Goal: Information Seeking & Learning: Learn about a topic

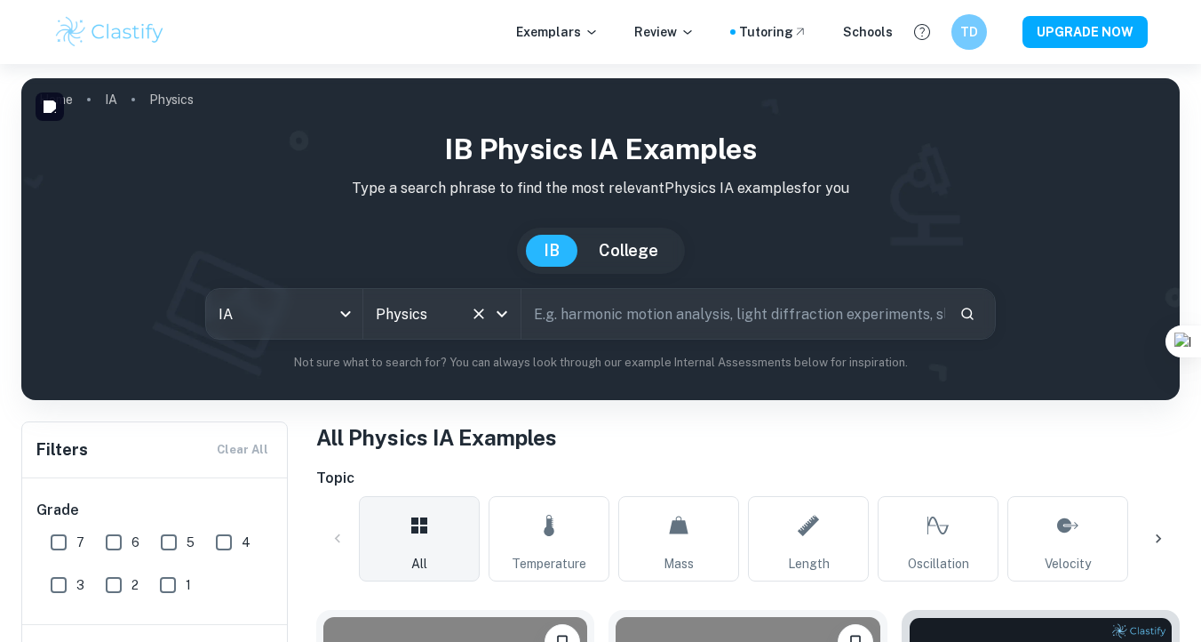
click at [472, 326] on div "Physics All Subjects" at bounding box center [441, 314] width 157 height 50
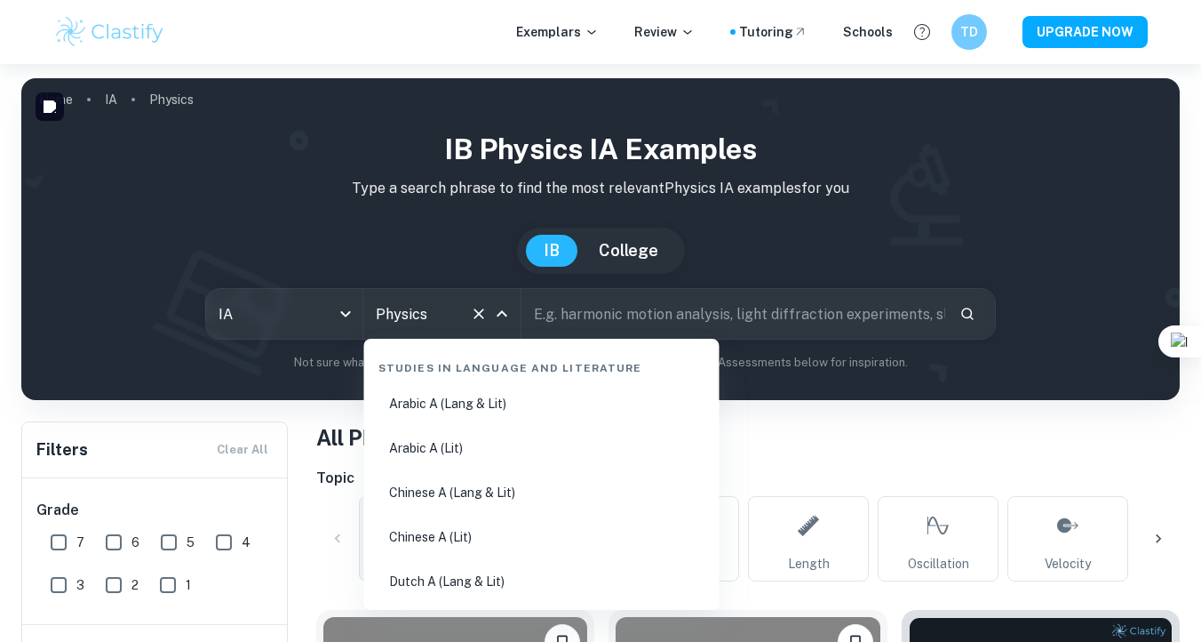
scroll to position [2766, 0]
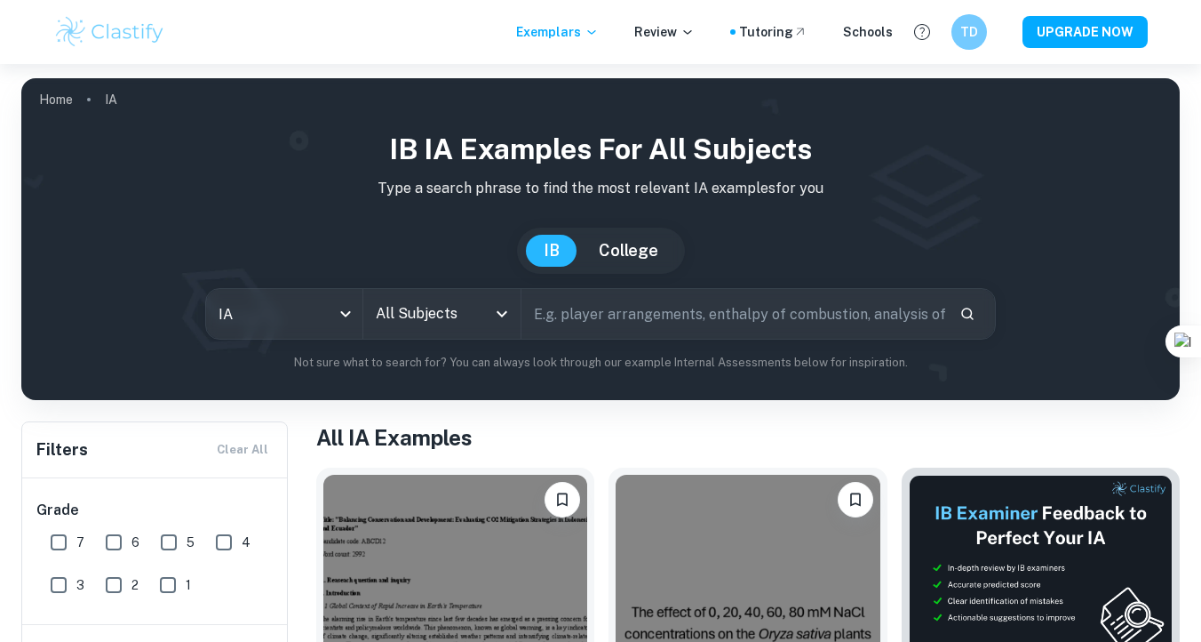
click at [428, 325] on input "All Subjects" at bounding box center [428, 314] width 115 height 34
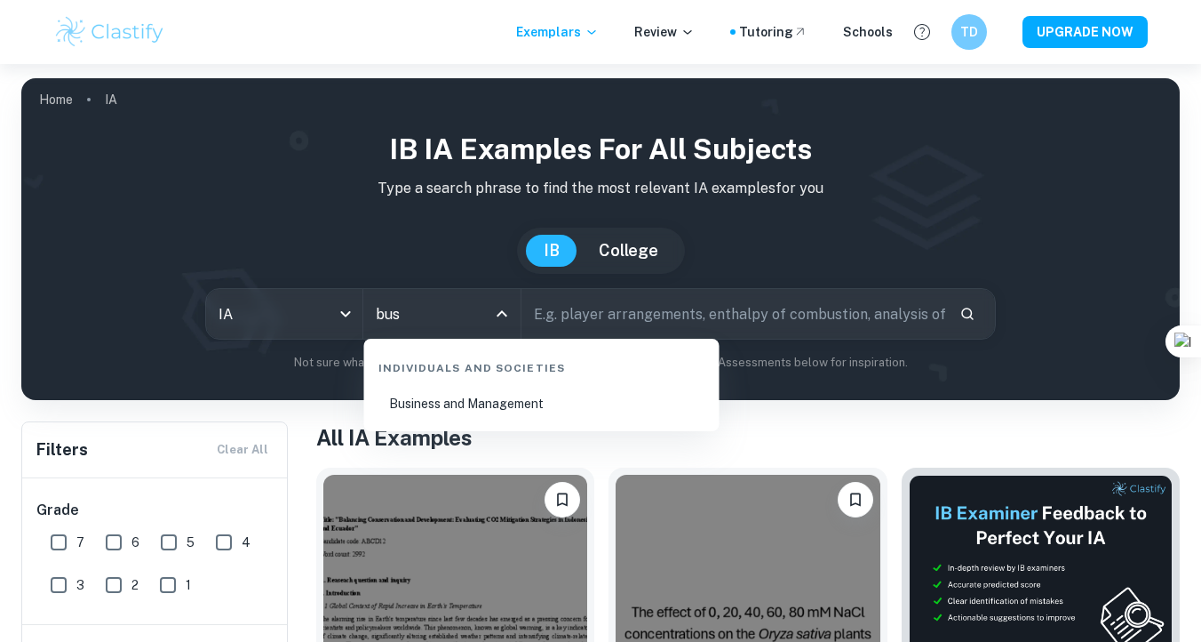
click at [489, 405] on li "Business and Management" at bounding box center [541, 403] width 341 height 41
type input "Business and Management"
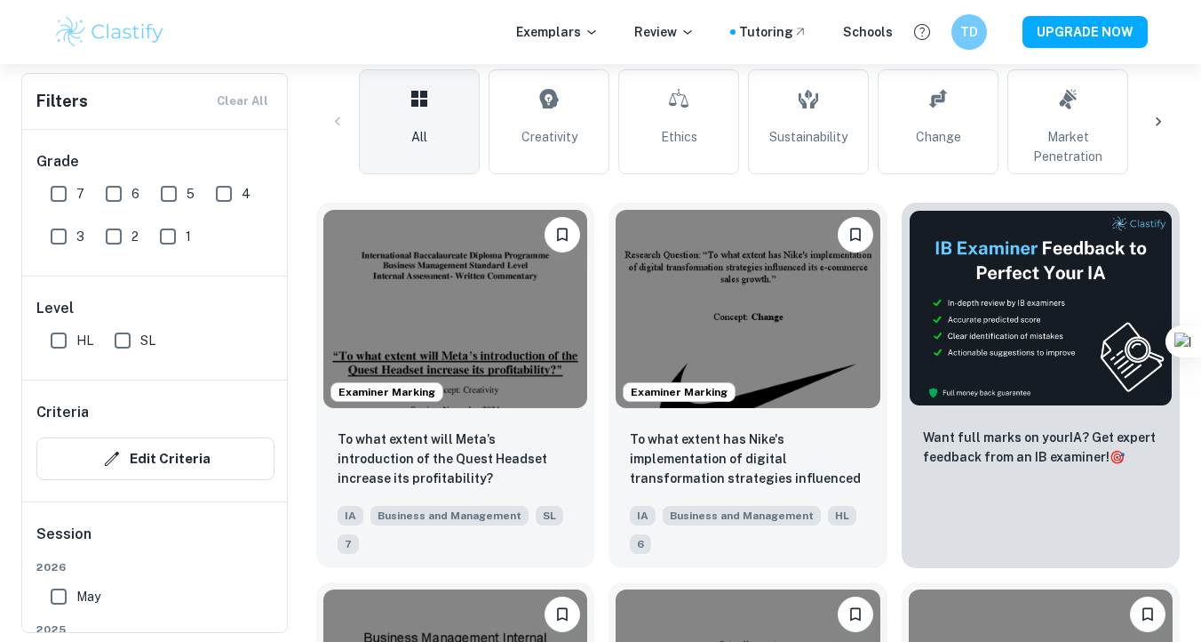
scroll to position [386, 0]
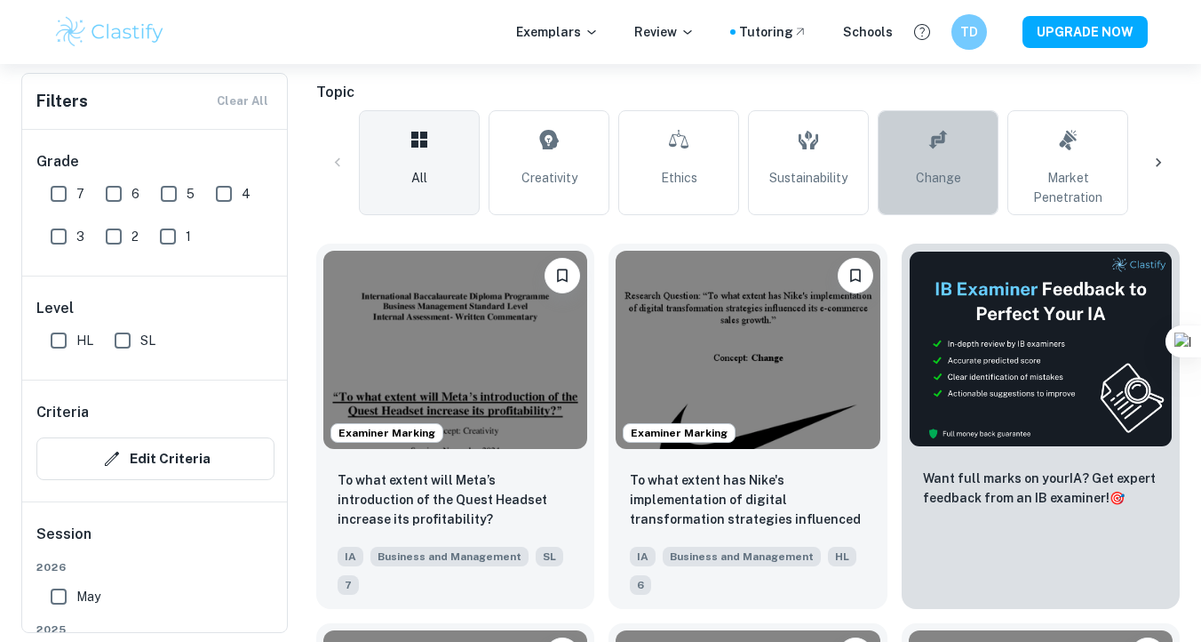
click at [934, 165] on link "Change" at bounding box center [938, 162] width 121 height 105
type input "Change"
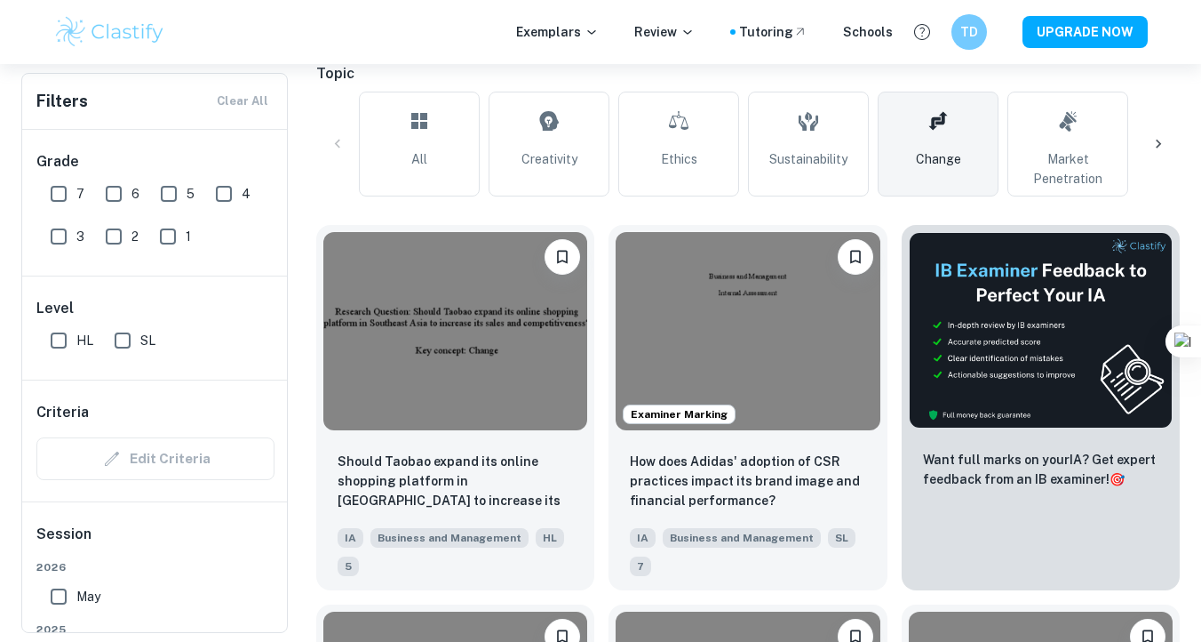
scroll to position [422, 0]
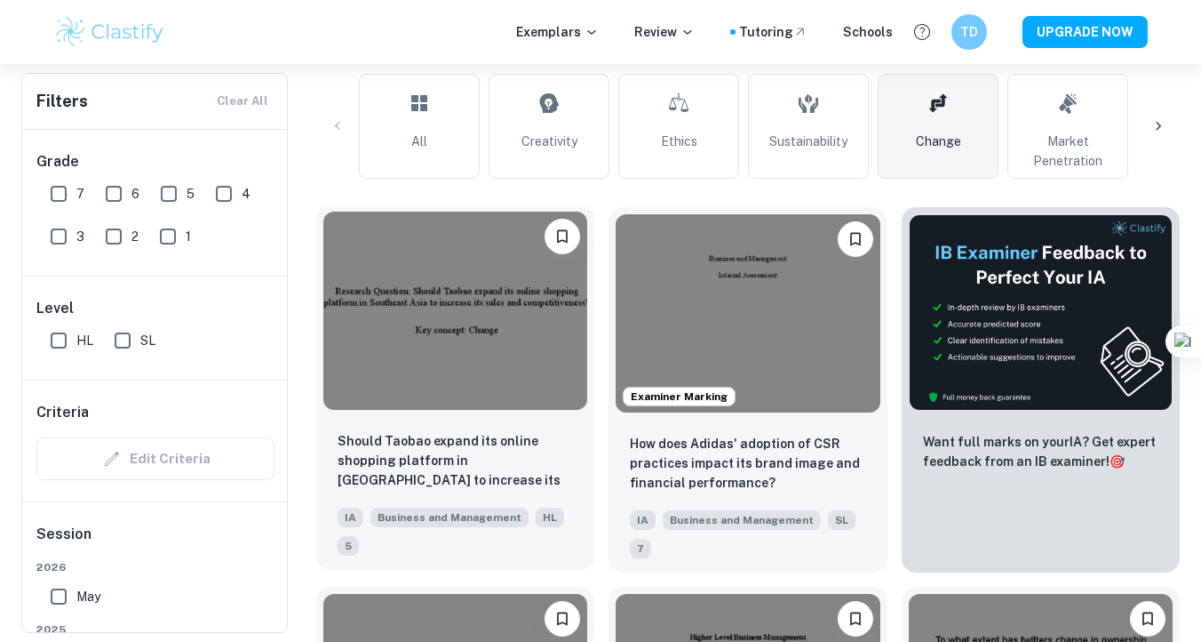
click at [451, 444] on p "Should Taobao expand its online shopping platform in [GEOGRAPHIC_DATA] to incre…" at bounding box center [455, 461] width 235 height 60
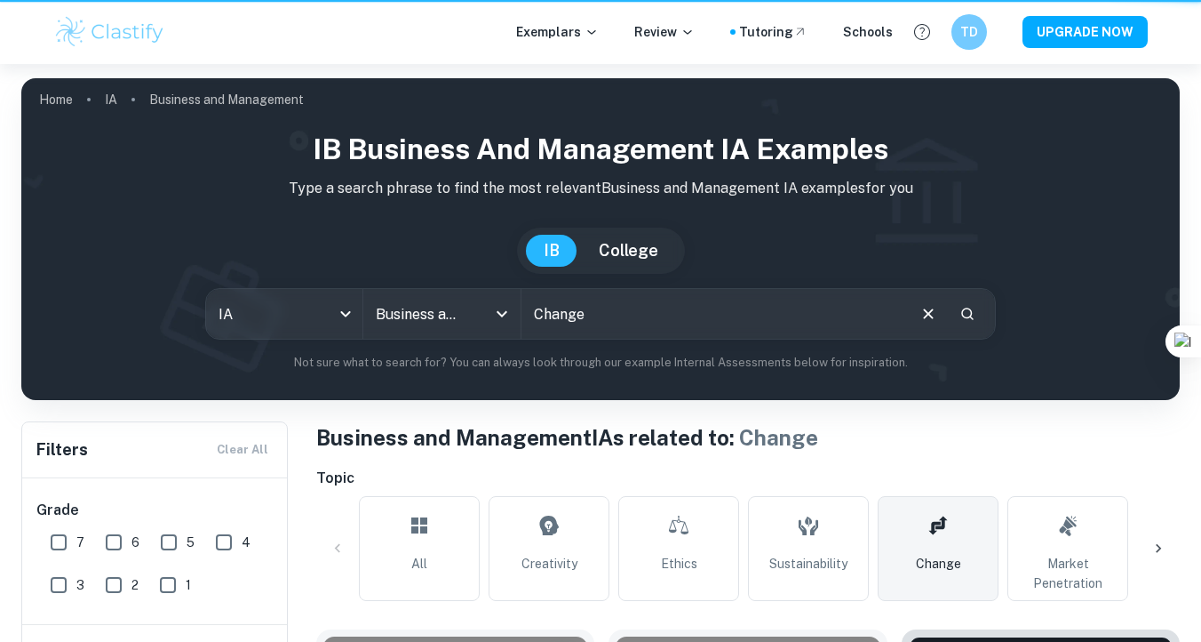
scroll to position [422, 0]
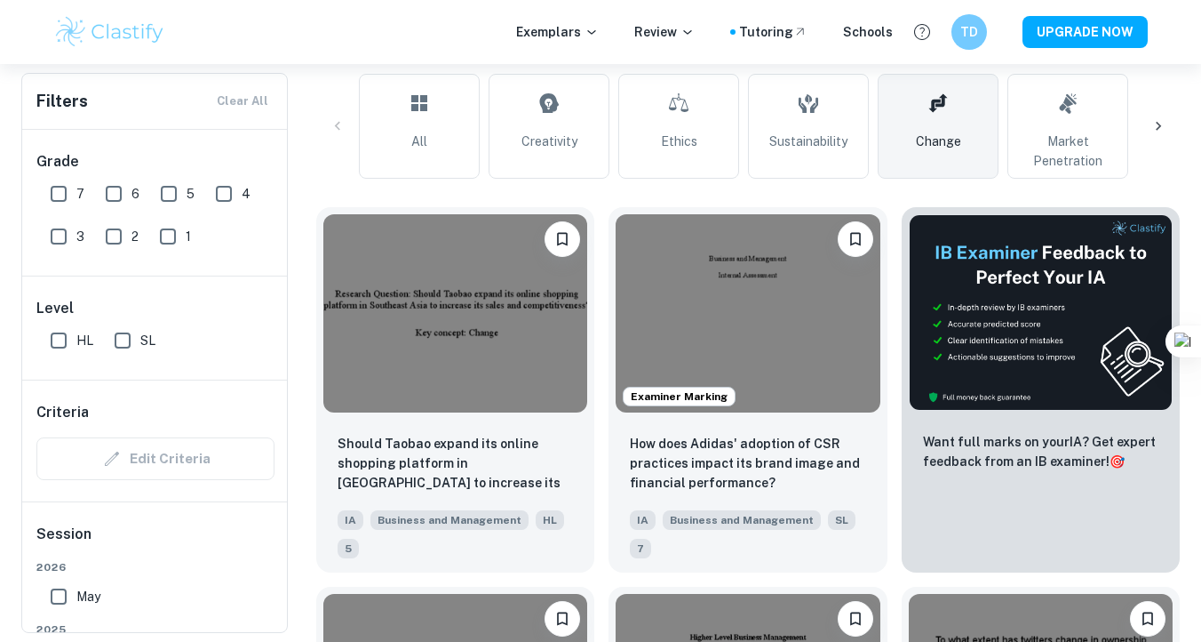
click at [54, 190] on input "7" at bounding box center [59, 194] width 36 height 36
checkbox input "true"
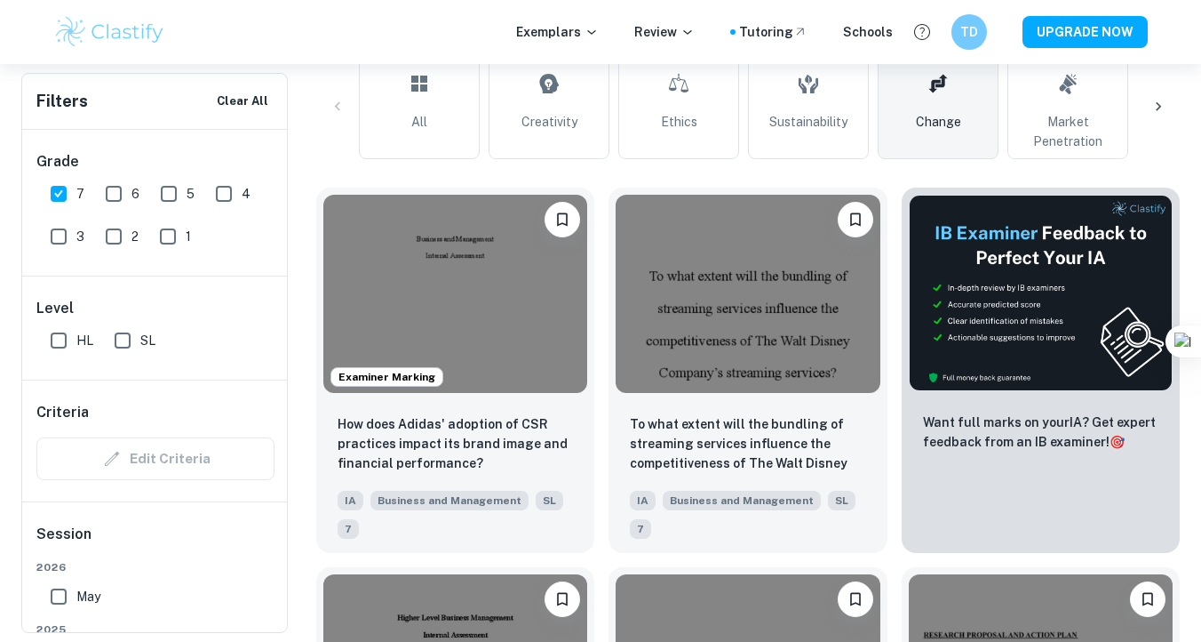
scroll to position [487, 0]
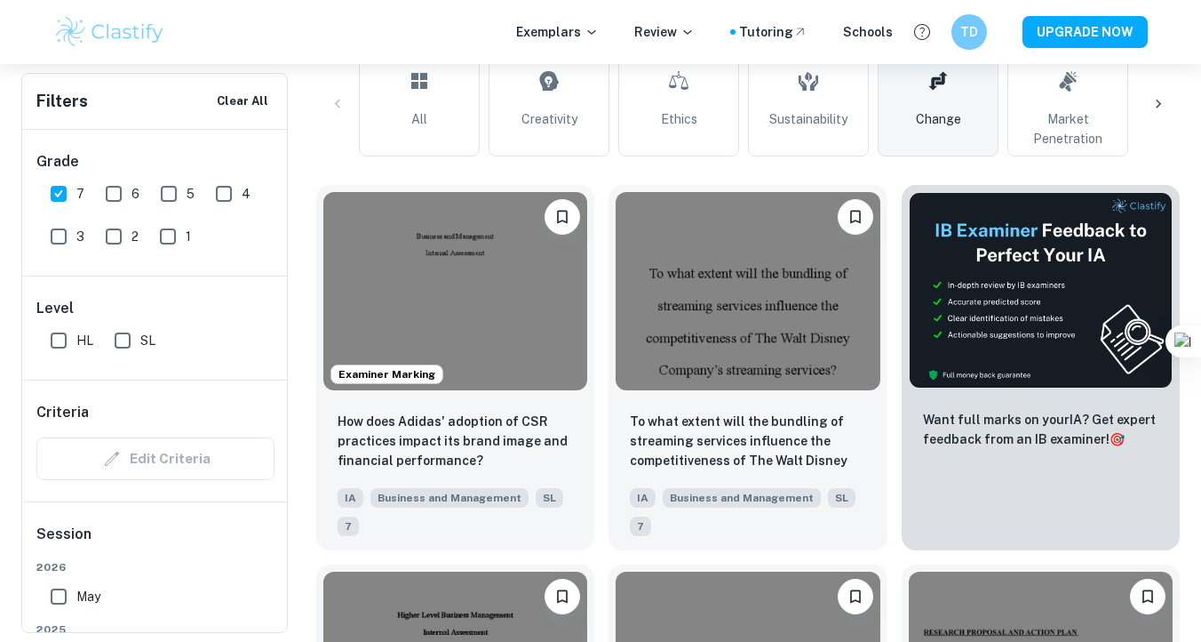
click at [460, 424] on p "How does Adidas' adoption of CSR practices impact its brand image and financial…" at bounding box center [455, 440] width 235 height 59
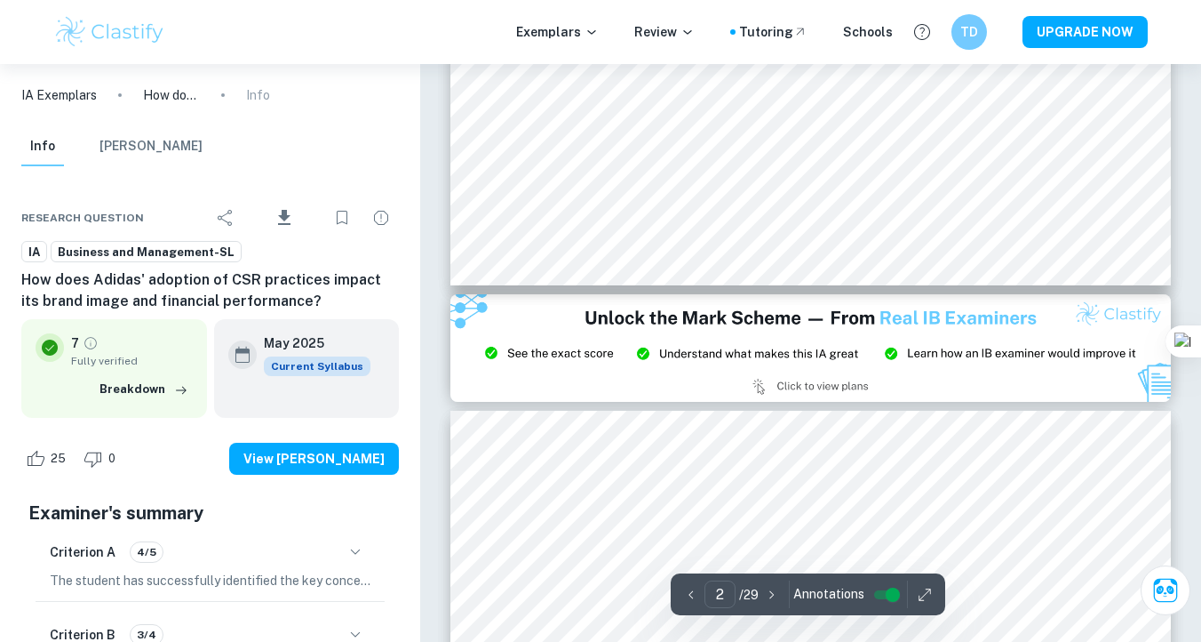
type input "3"
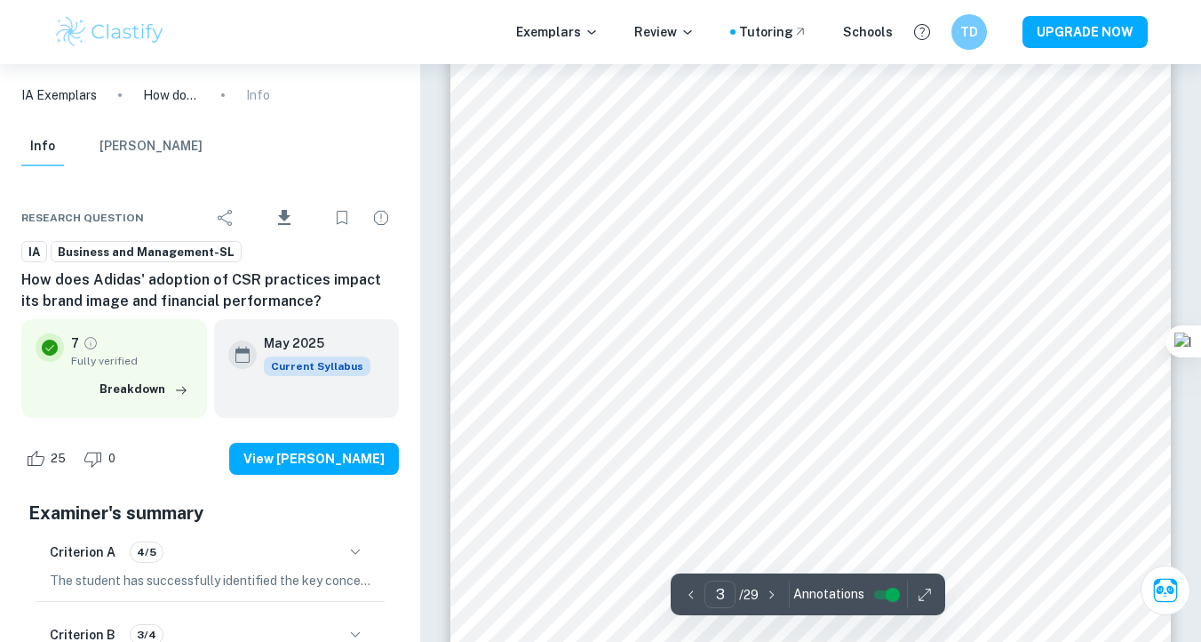
scroll to position [2403, 0]
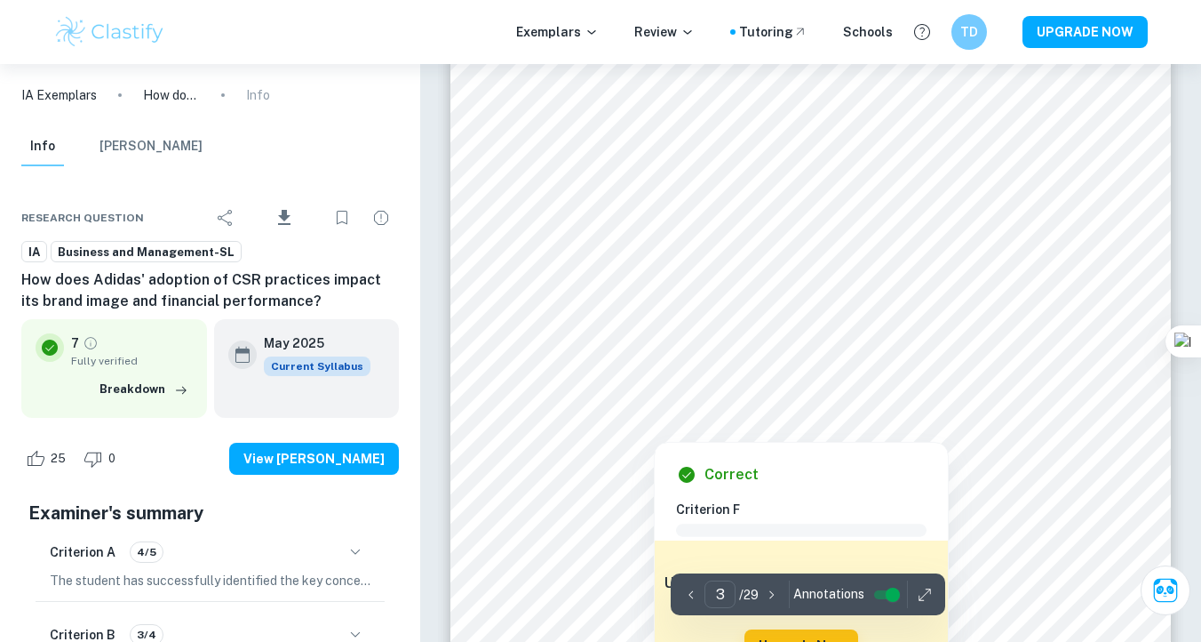
click at [730, 337] on div at bounding box center [825, 340] width 490 height 34
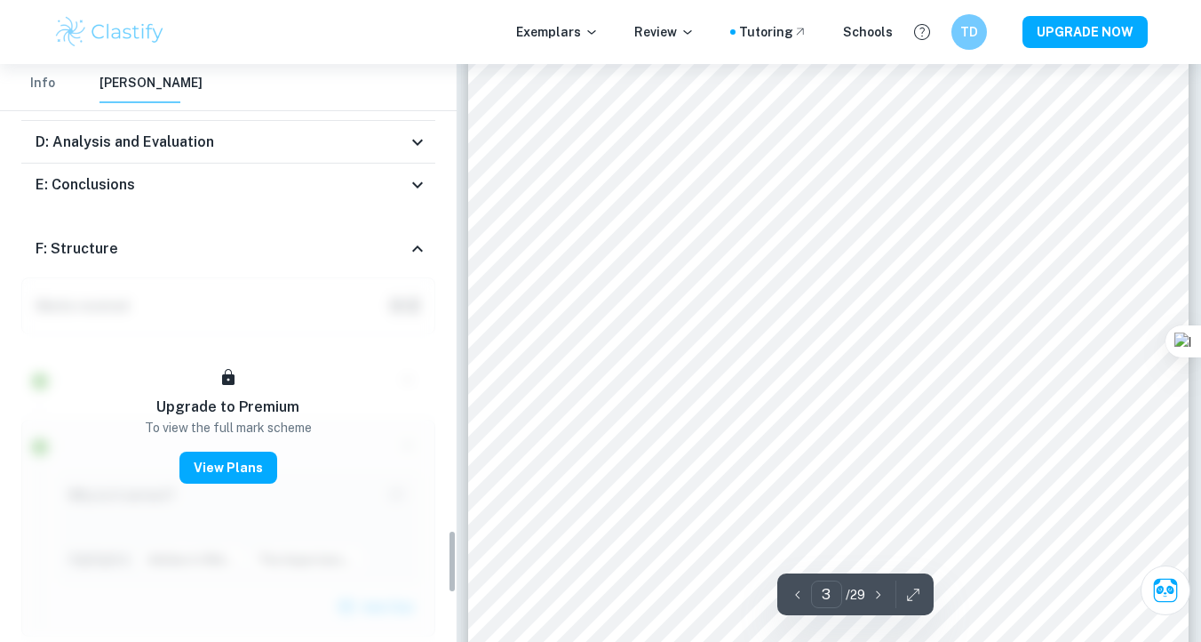
scroll to position [4223, 0]
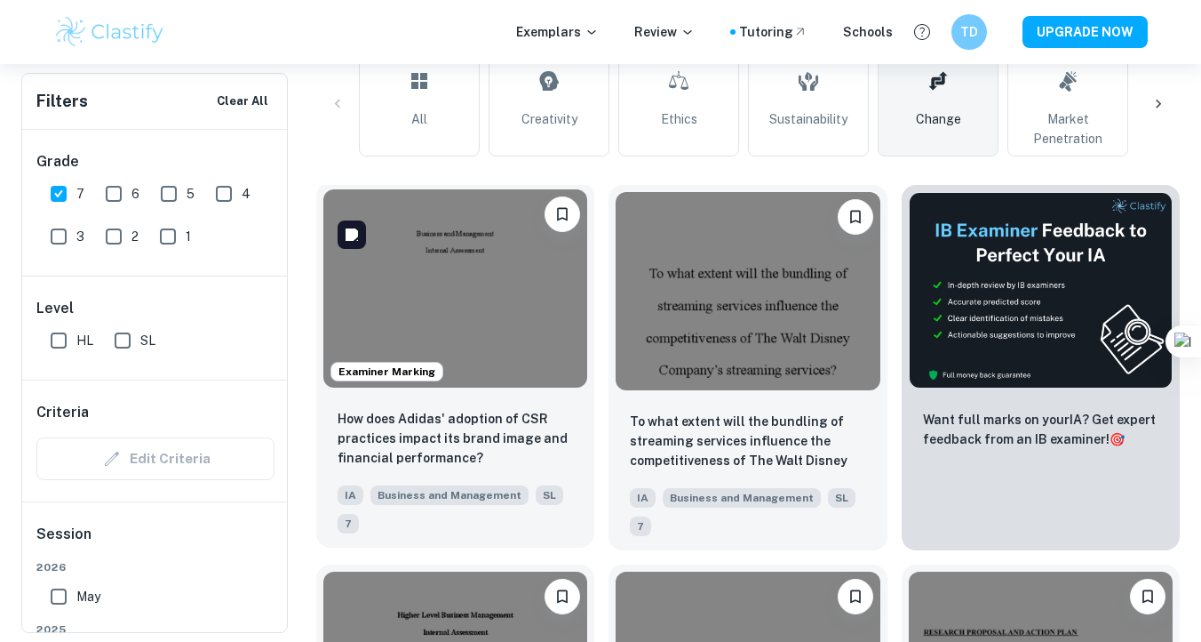
scroll to position [450, 0]
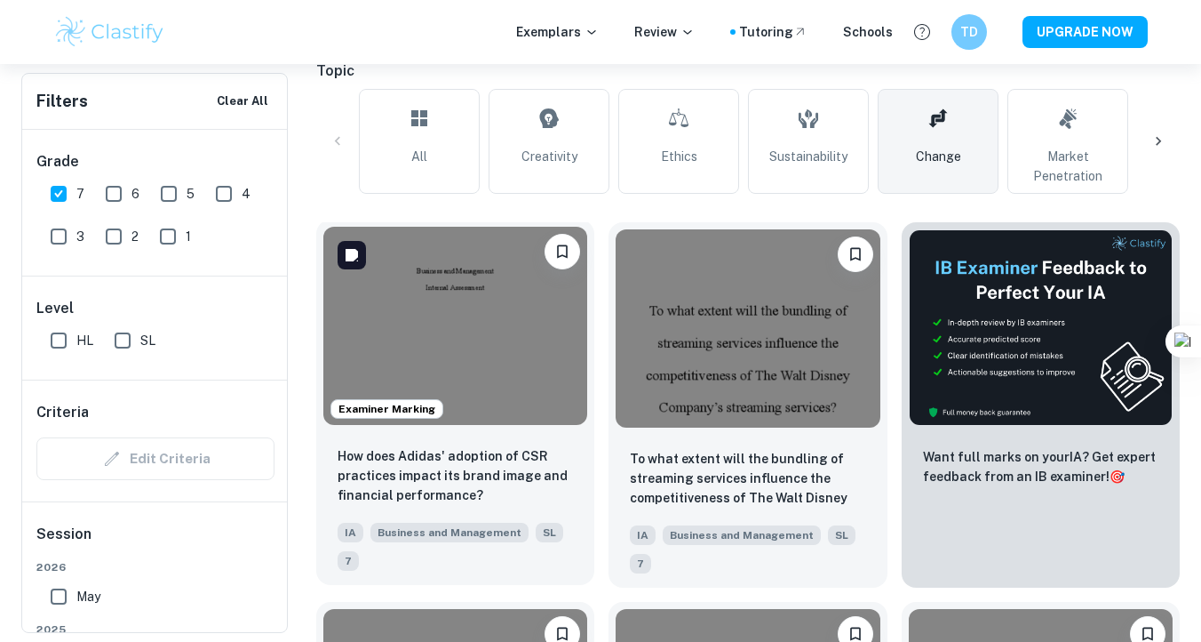
click at [542, 340] on img at bounding box center [455, 326] width 264 height 198
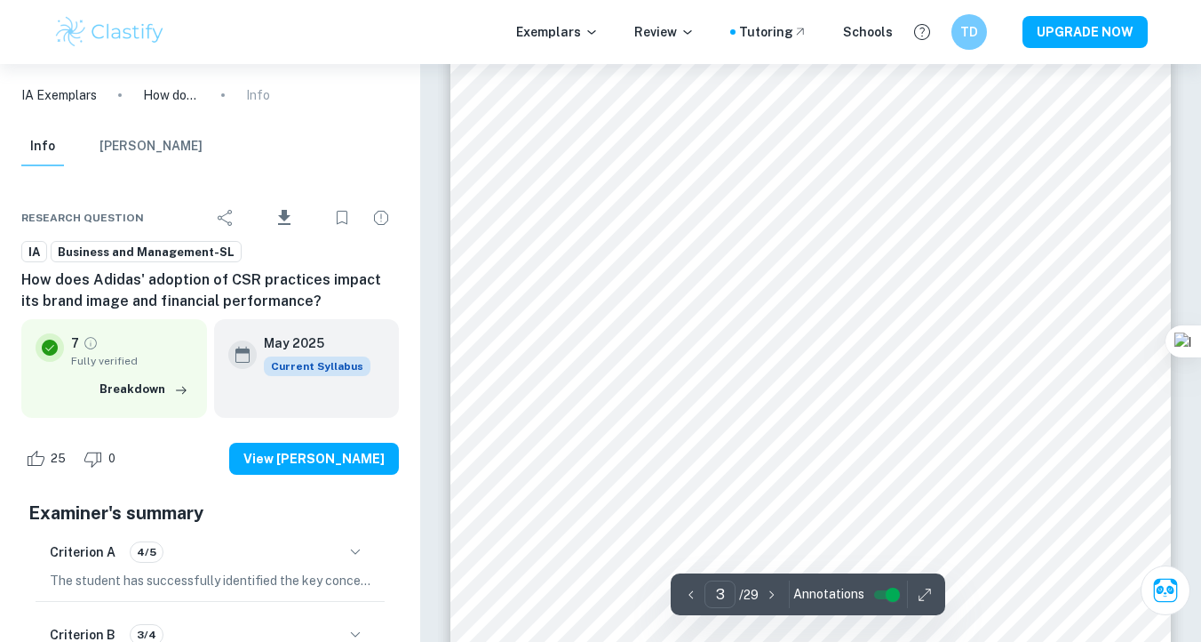
scroll to position [2344, 0]
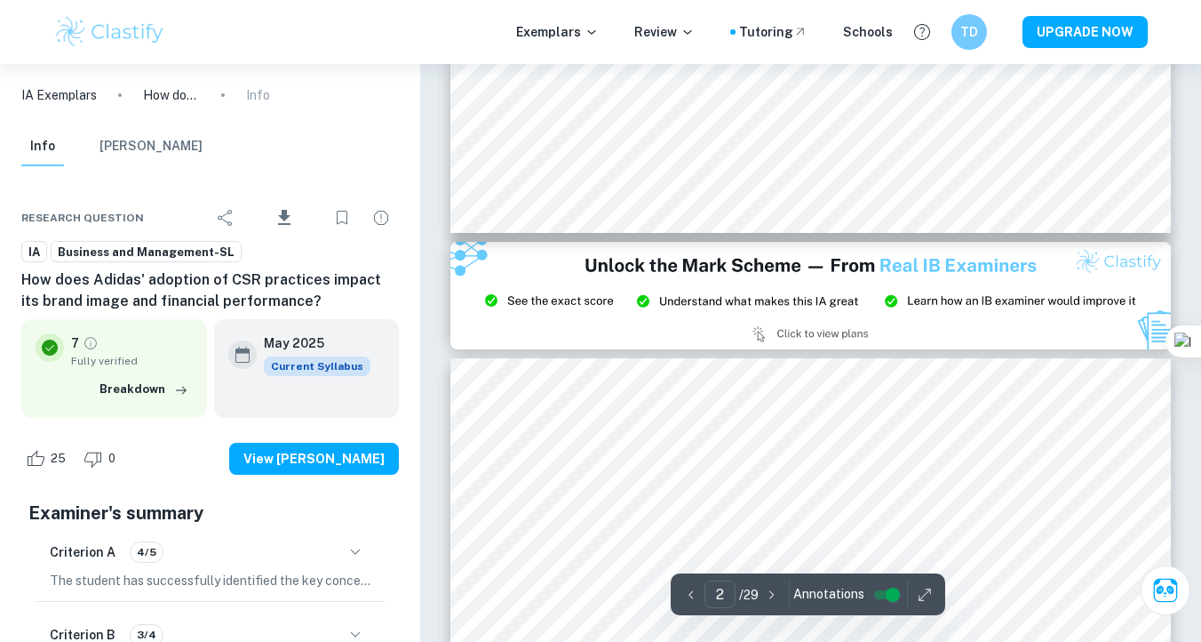
type input "3"
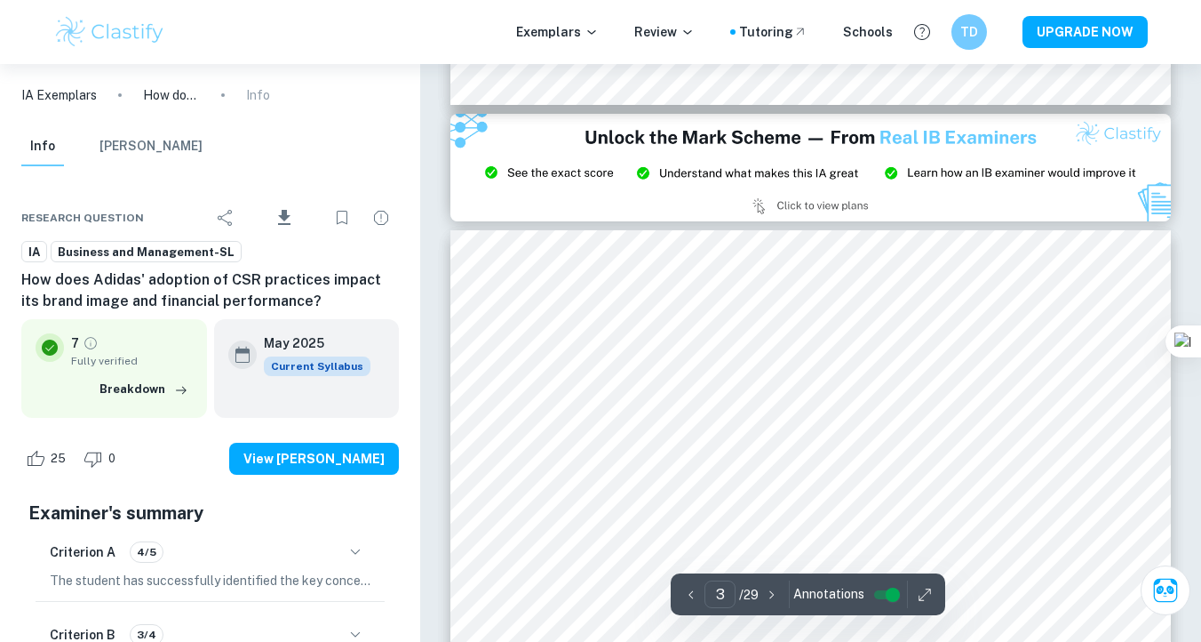
scroll to position [2140, 0]
